Goal: Information Seeking & Learning: Learn about a topic

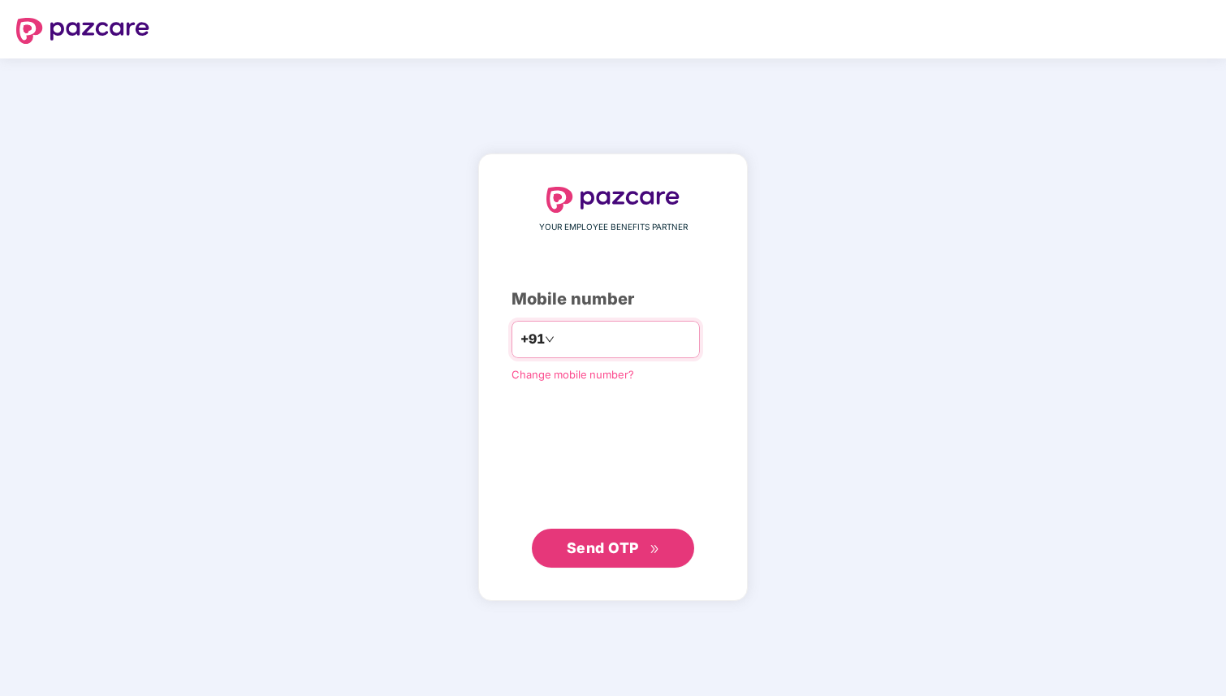
click at [617, 337] on input "number" at bounding box center [624, 339] width 133 height 26
type input "**********"
click at [616, 550] on span "Send OTP" at bounding box center [603, 546] width 72 height 17
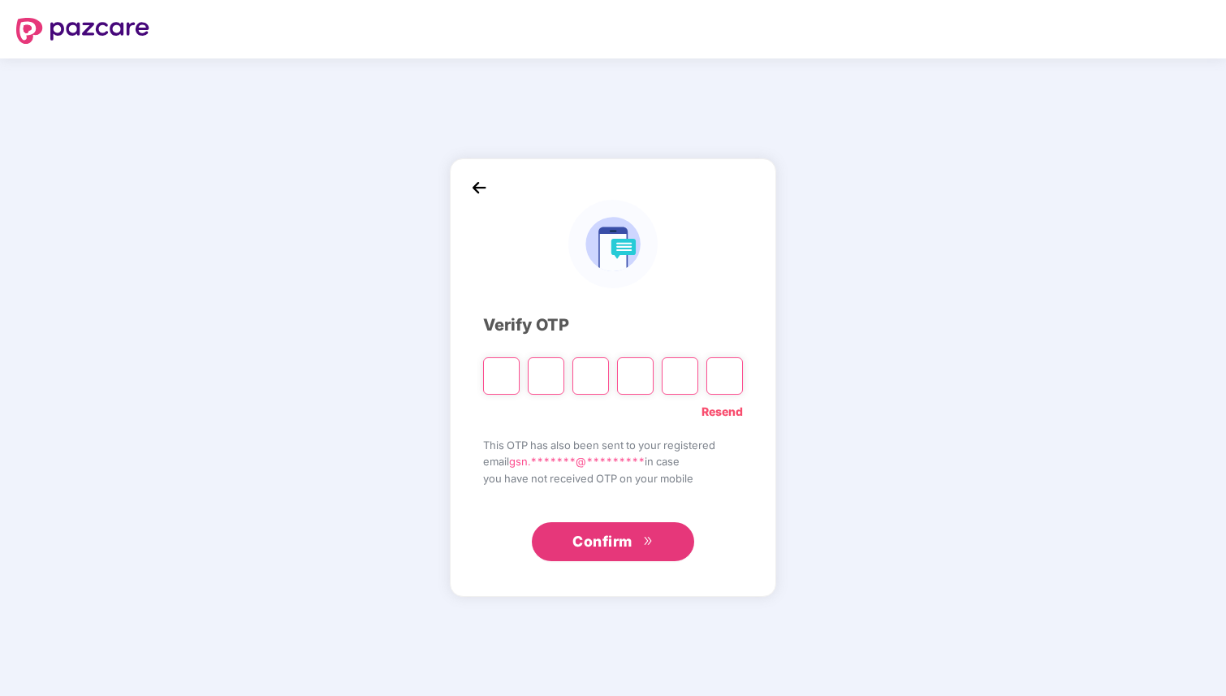
type input "*"
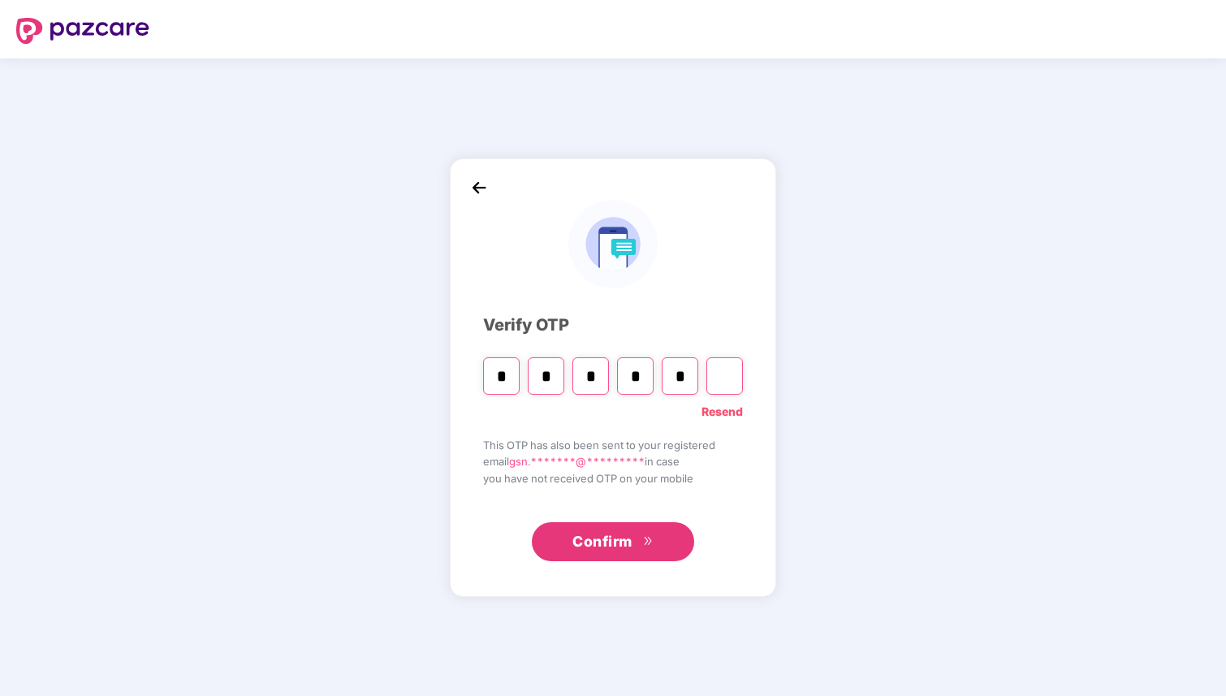
type input "*"
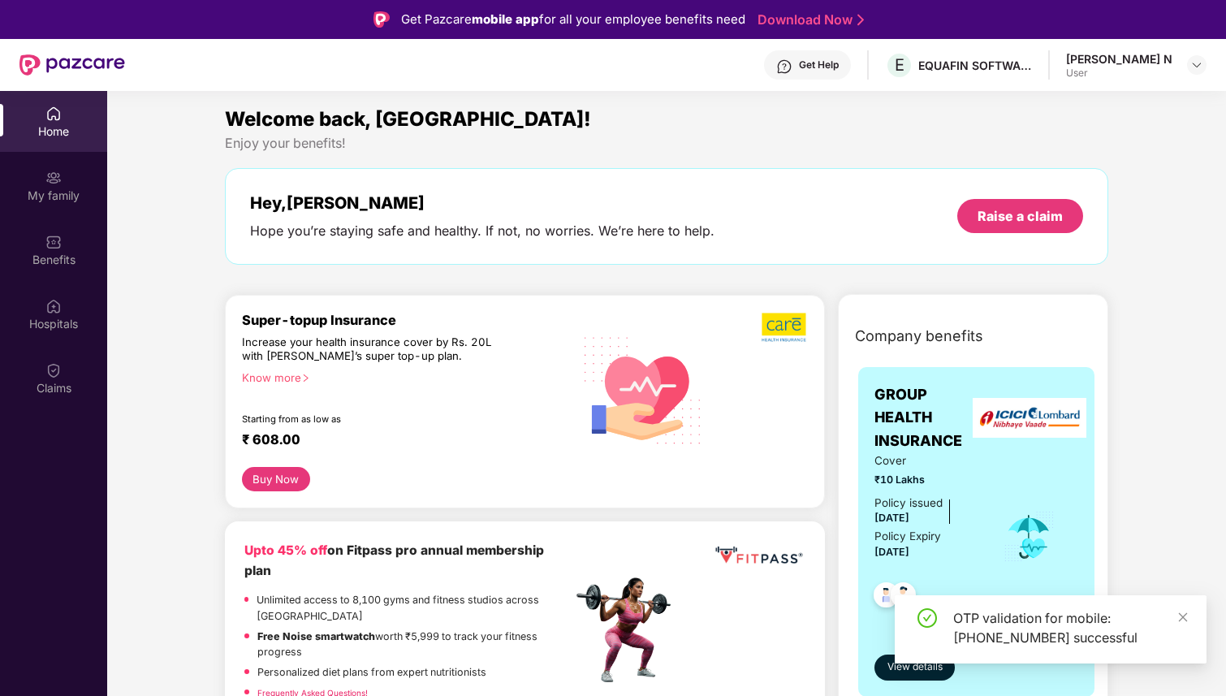
click at [1117, 58] on div "[PERSON_NAME] N" at bounding box center [1119, 58] width 106 height 15
click at [1196, 67] on img at bounding box center [1196, 64] width 13 height 13
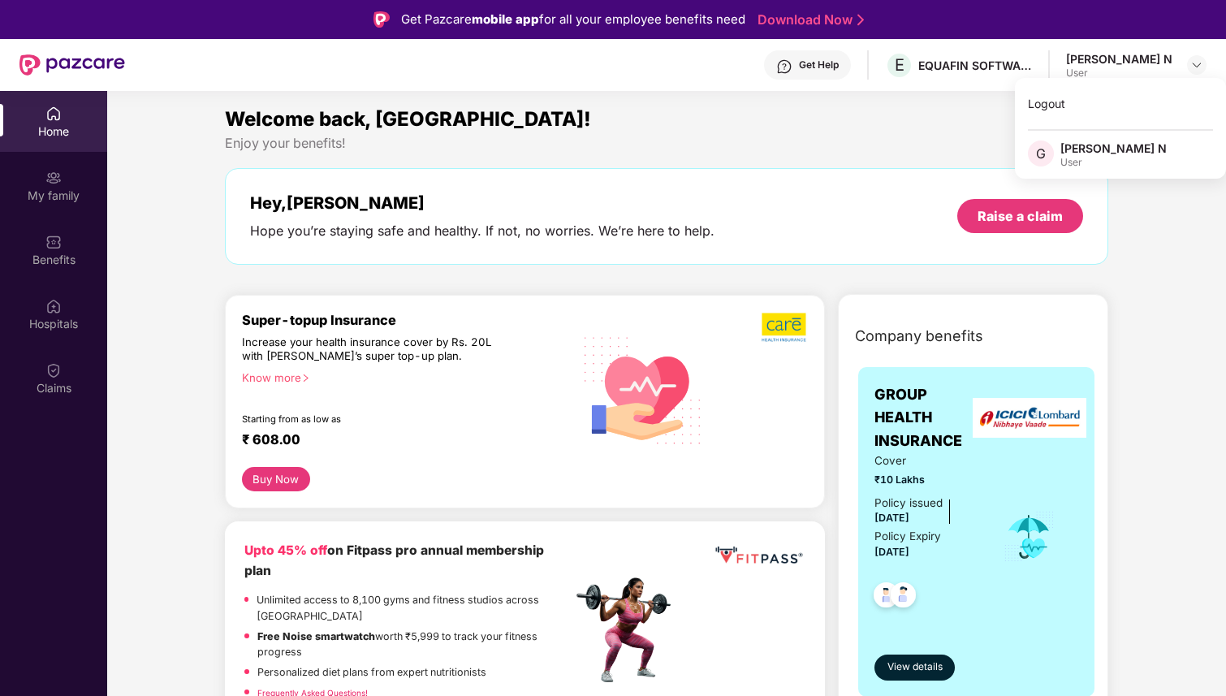
click at [913, 114] on div "Welcome back, [GEOGRAPHIC_DATA]!" at bounding box center [666, 119] width 883 height 31
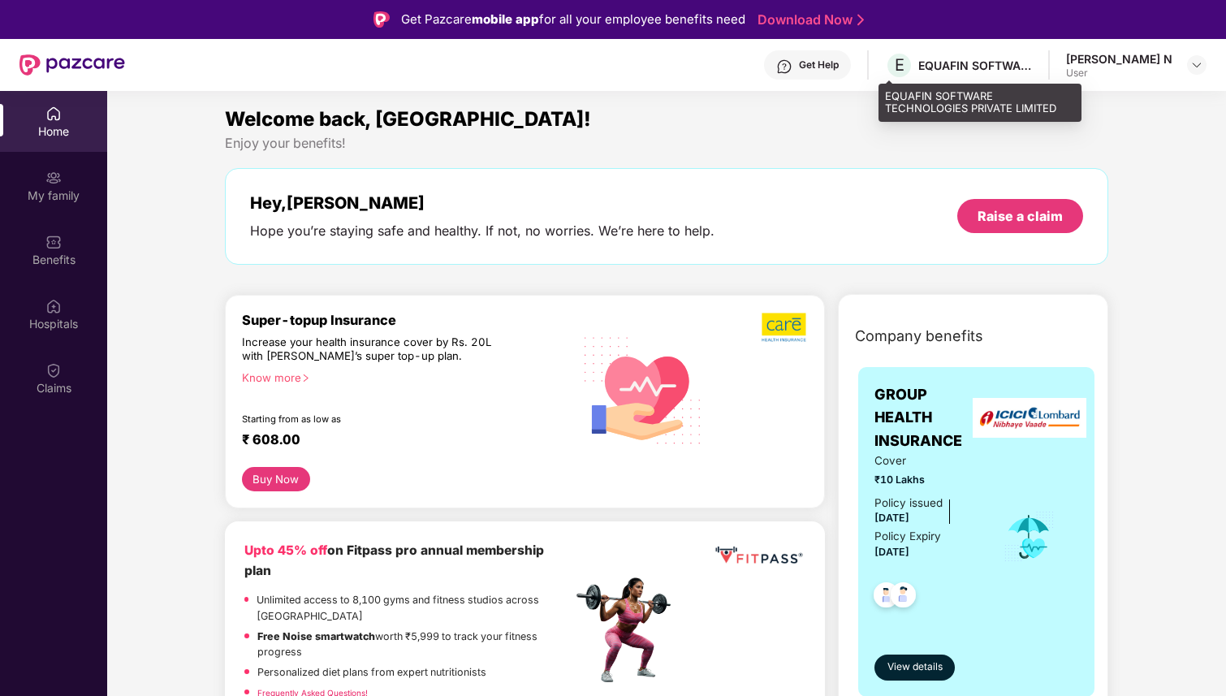
click at [953, 72] on div "EQUAFIN SOFTWARE TECHNOLOGIES PRIVATE LIMITED" at bounding box center [975, 65] width 114 height 15
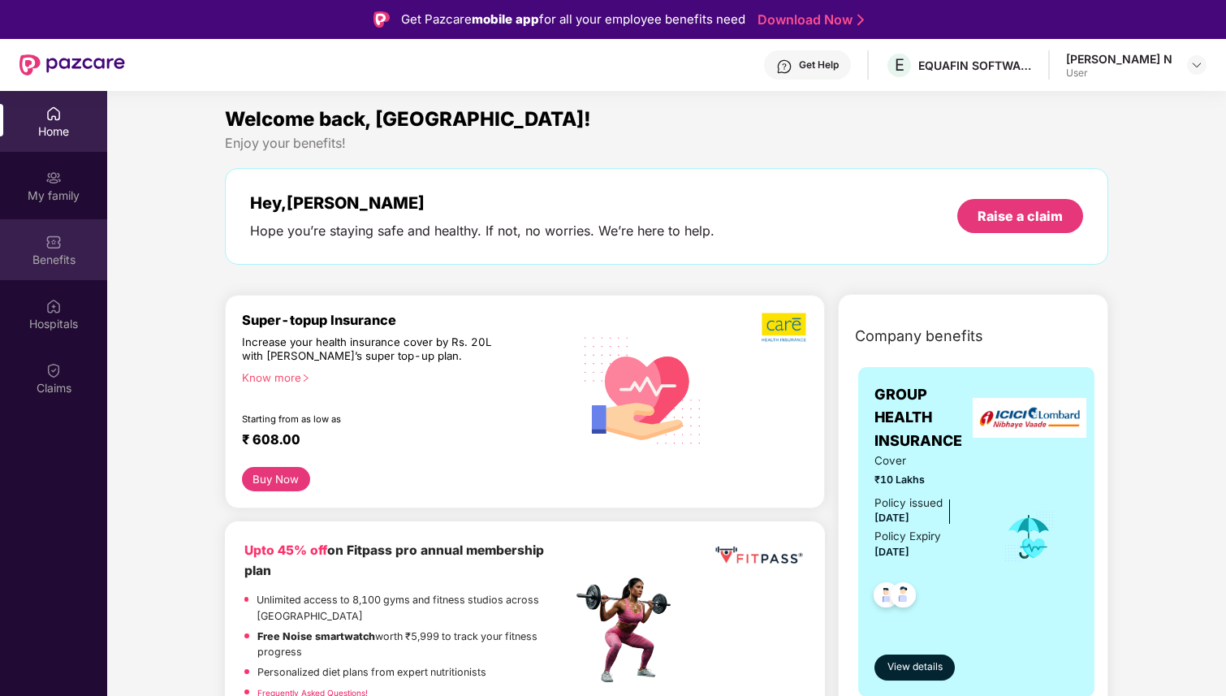
click at [66, 249] on div "Benefits" at bounding box center [53, 249] width 107 height 61
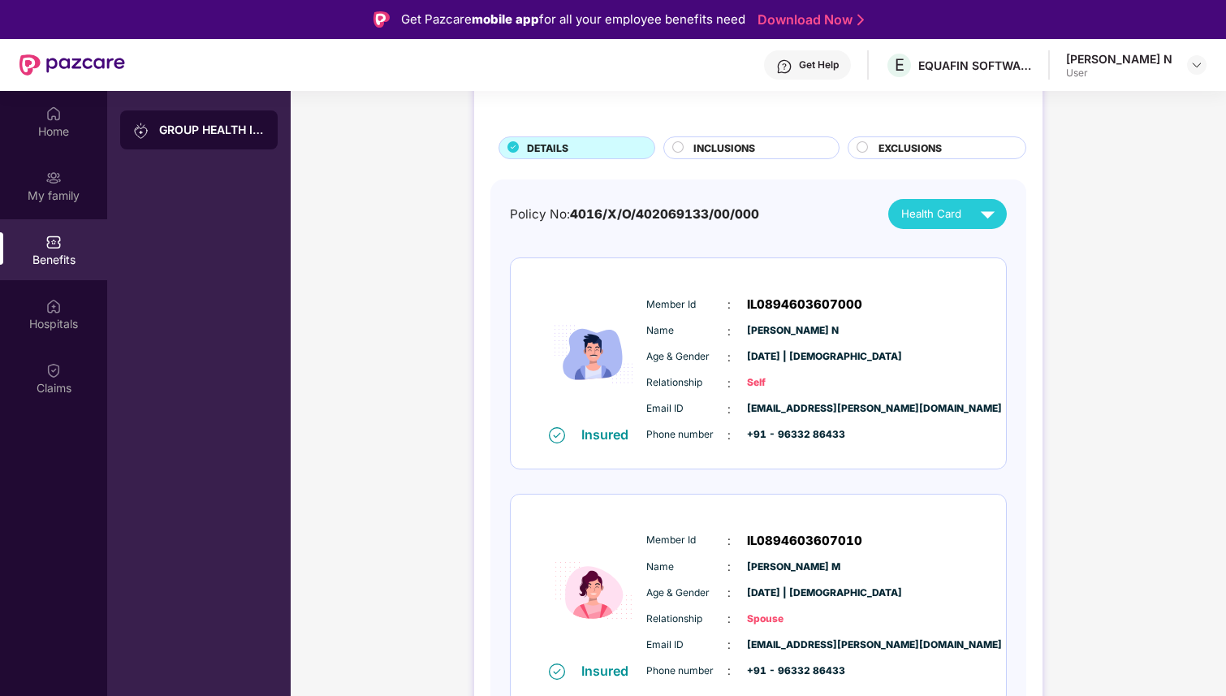
scroll to position [91, 0]
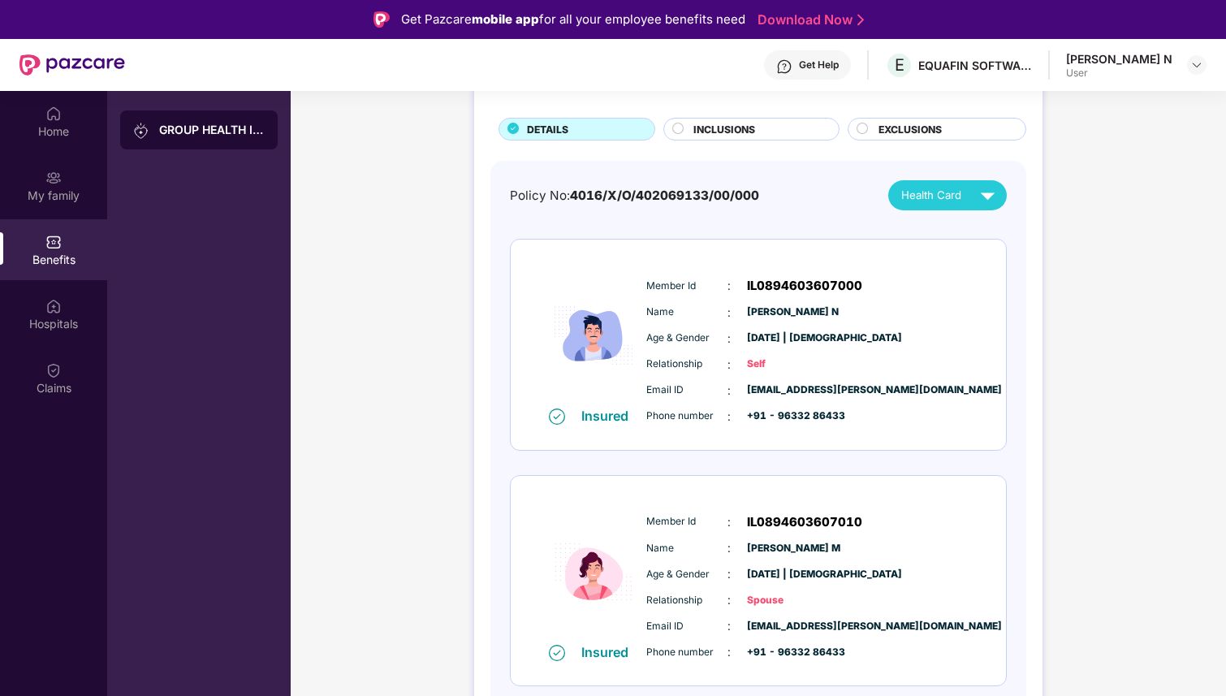
click at [916, 199] on span "Health Card" at bounding box center [931, 195] width 60 height 17
click at [1119, 186] on div "GROUP HEALTH INSURANCE DETAILS INCLUSIONS EXCLUSIONS Policy No: 4016/X/O/402069…" at bounding box center [758, 397] width 935 height 778
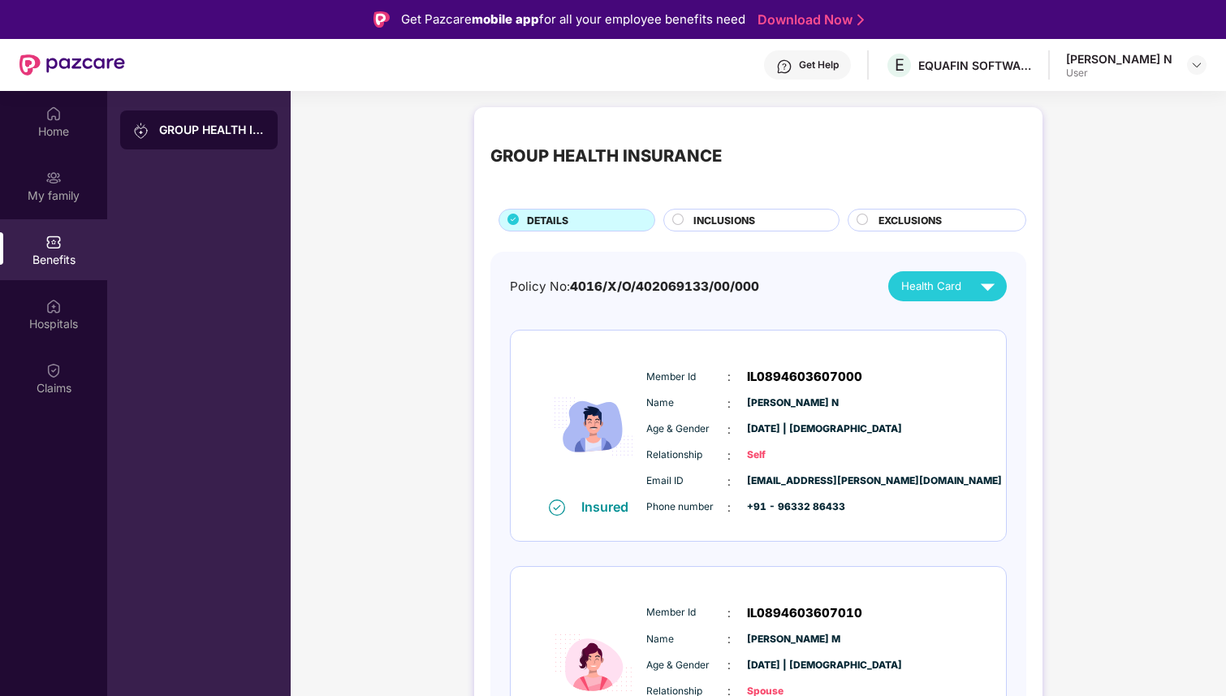
click at [926, 209] on div "EXCLUSIONS" at bounding box center [936, 220] width 179 height 23
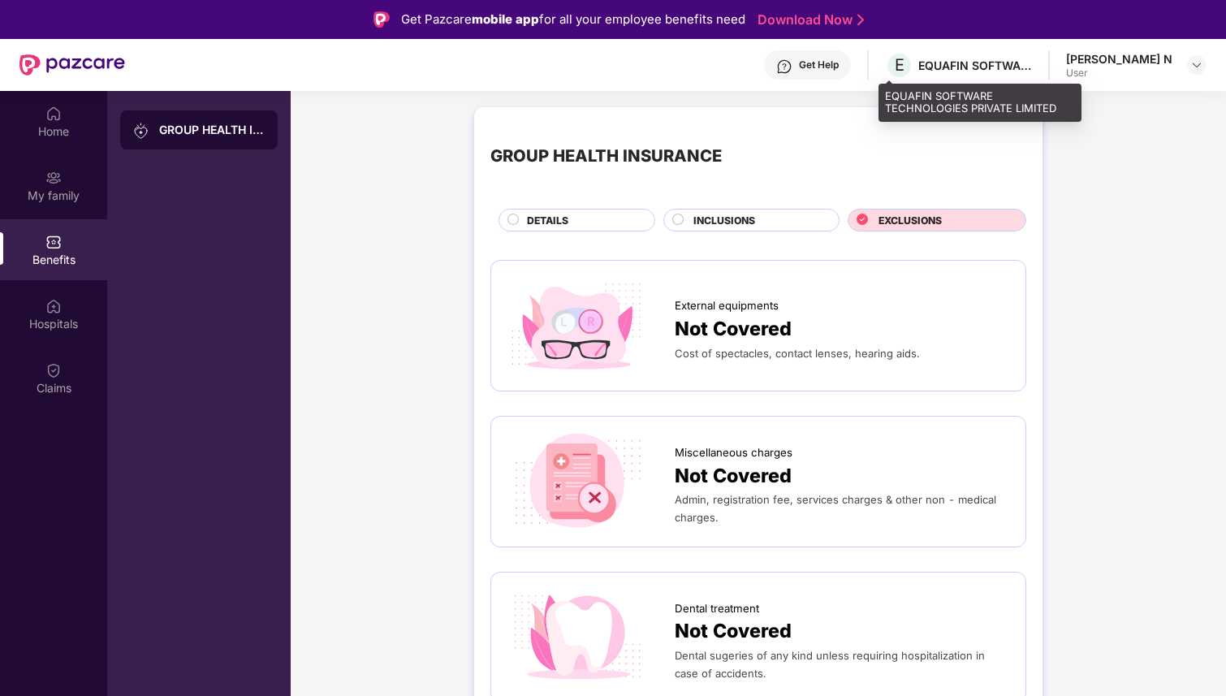
click at [984, 66] on div "EQUAFIN SOFTWARE TECHNOLOGIES PRIVATE LIMITED" at bounding box center [975, 65] width 114 height 15
click at [829, 67] on div "Get Help" at bounding box center [819, 64] width 40 height 13
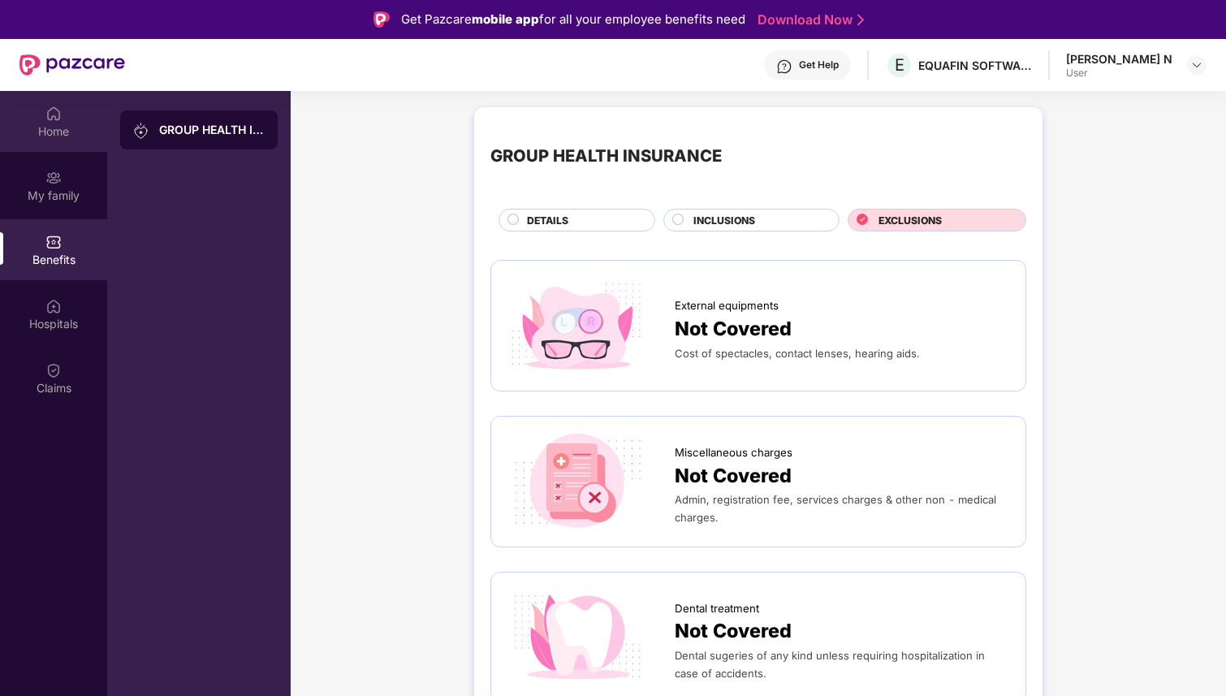
click at [34, 125] on div "Home" at bounding box center [53, 131] width 107 height 16
